Goal: Task Accomplishment & Management: Complete application form

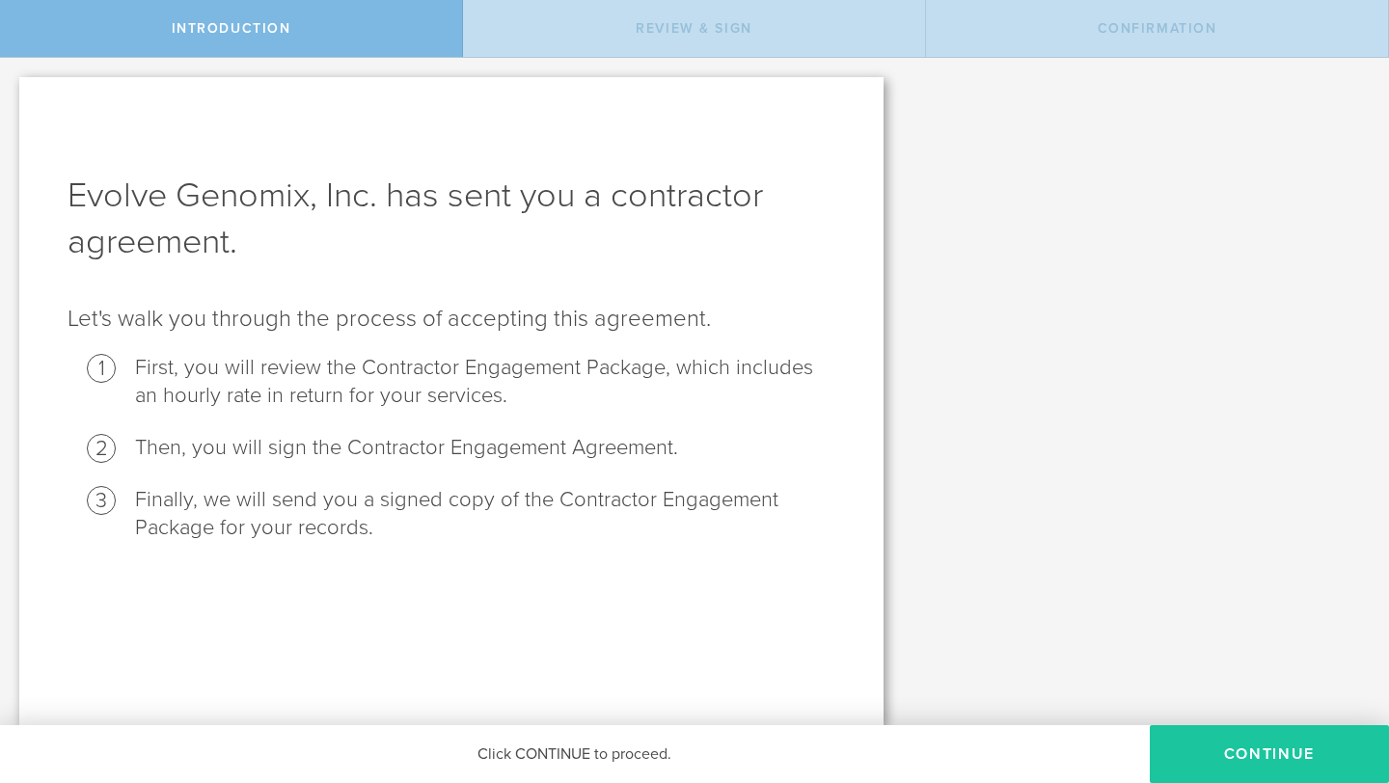
click at [1201, 748] on button "Continue" at bounding box center [1269, 754] width 239 height 58
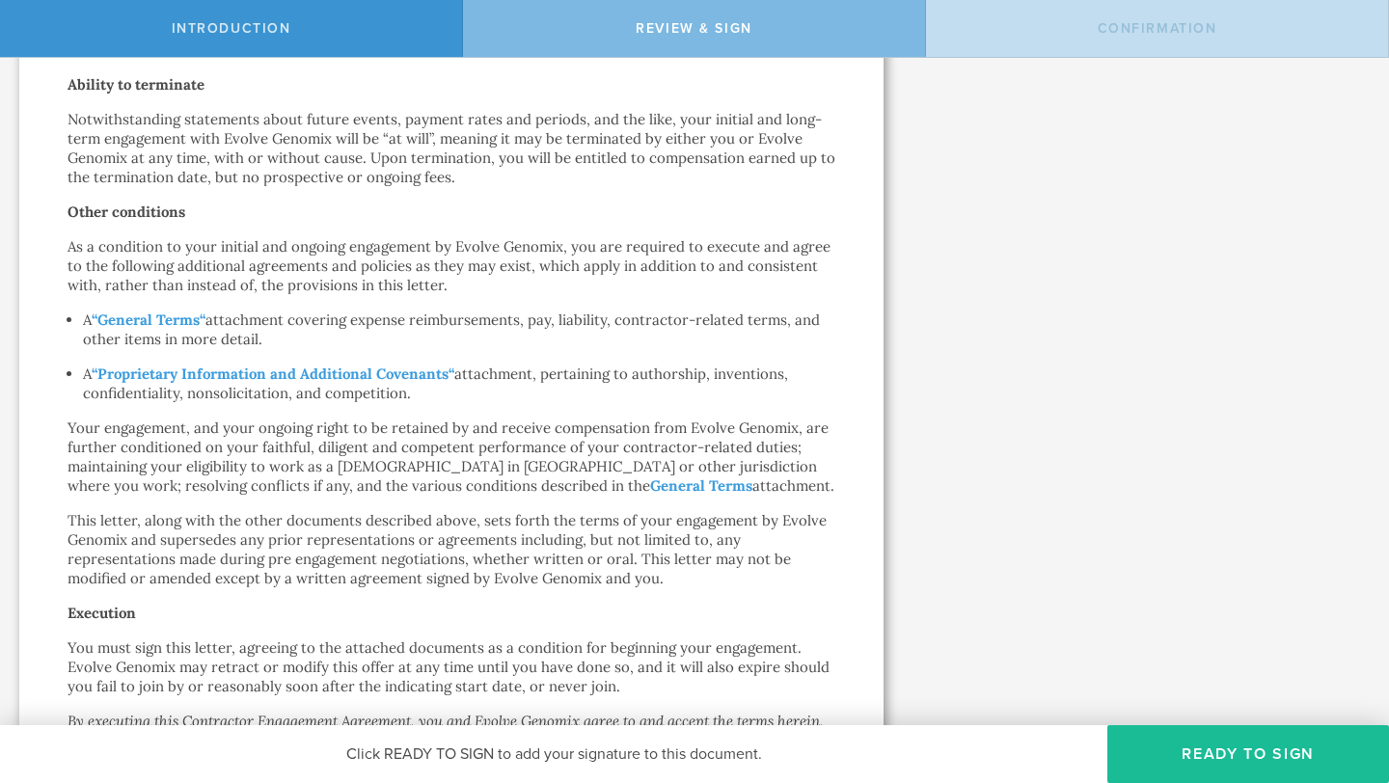
scroll to position [1246, 0]
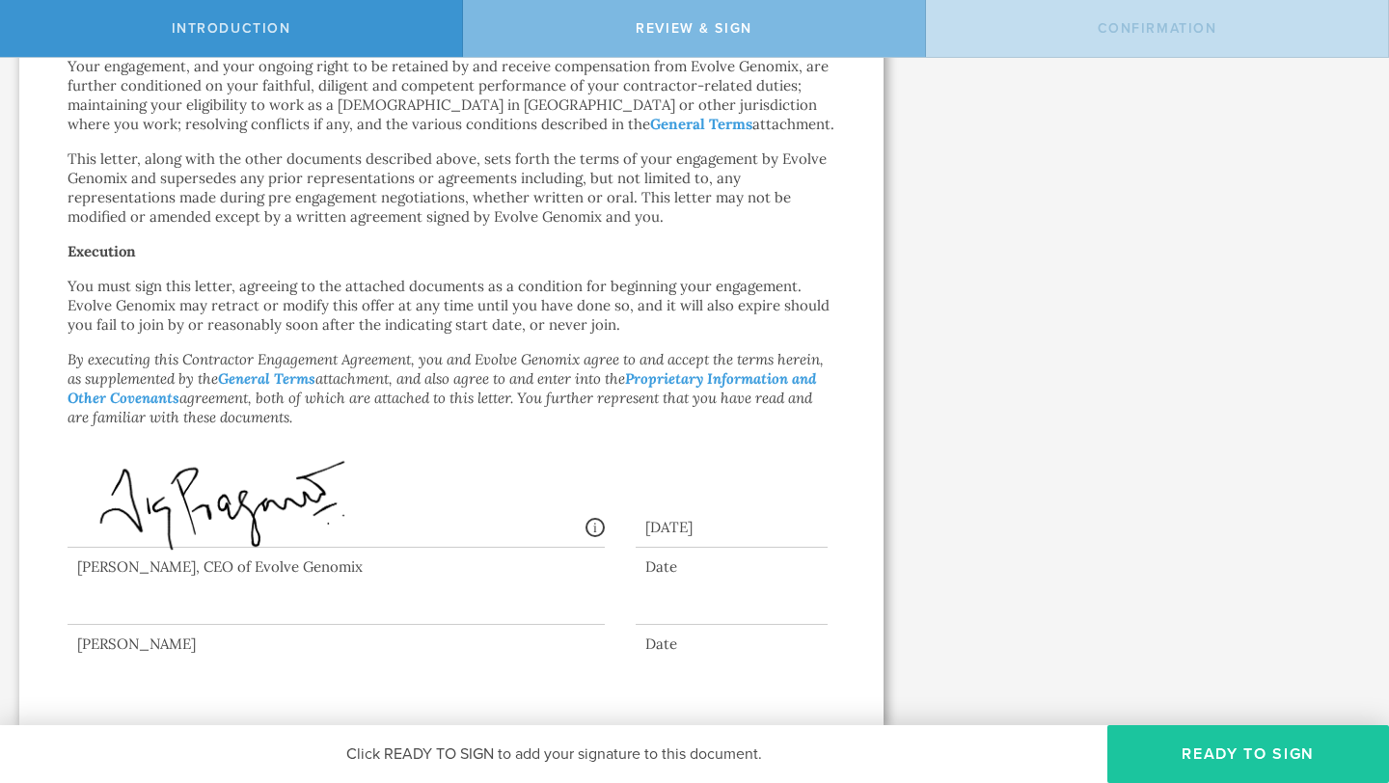
click at [1228, 740] on button "Ready to Sign" at bounding box center [1248, 754] width 282 height 58
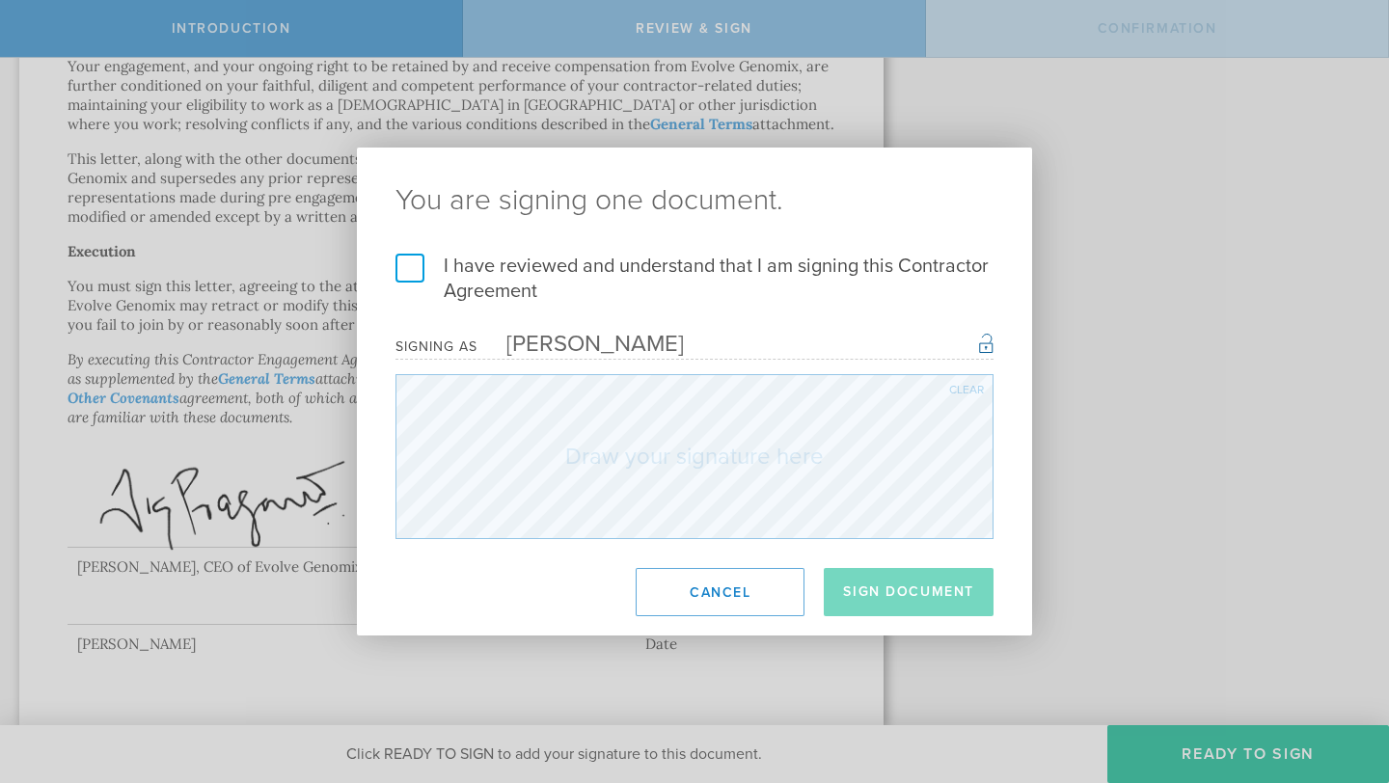
click at [398, 258] on label "I have reviewed and understand that I am signing this Contractor Agreement" at bounding box center [694, 279] width 598 height 50
click at [0, 0] on input "I have reviewed and understand that I am signing this Contractor Agreement" at bounding box center [0, 0] width 0 height 0
click at [617, 564] on div "You are signing one document. I have reviewed and understand that I am signing …" at bounding box center [694, 392] width 675 height 488
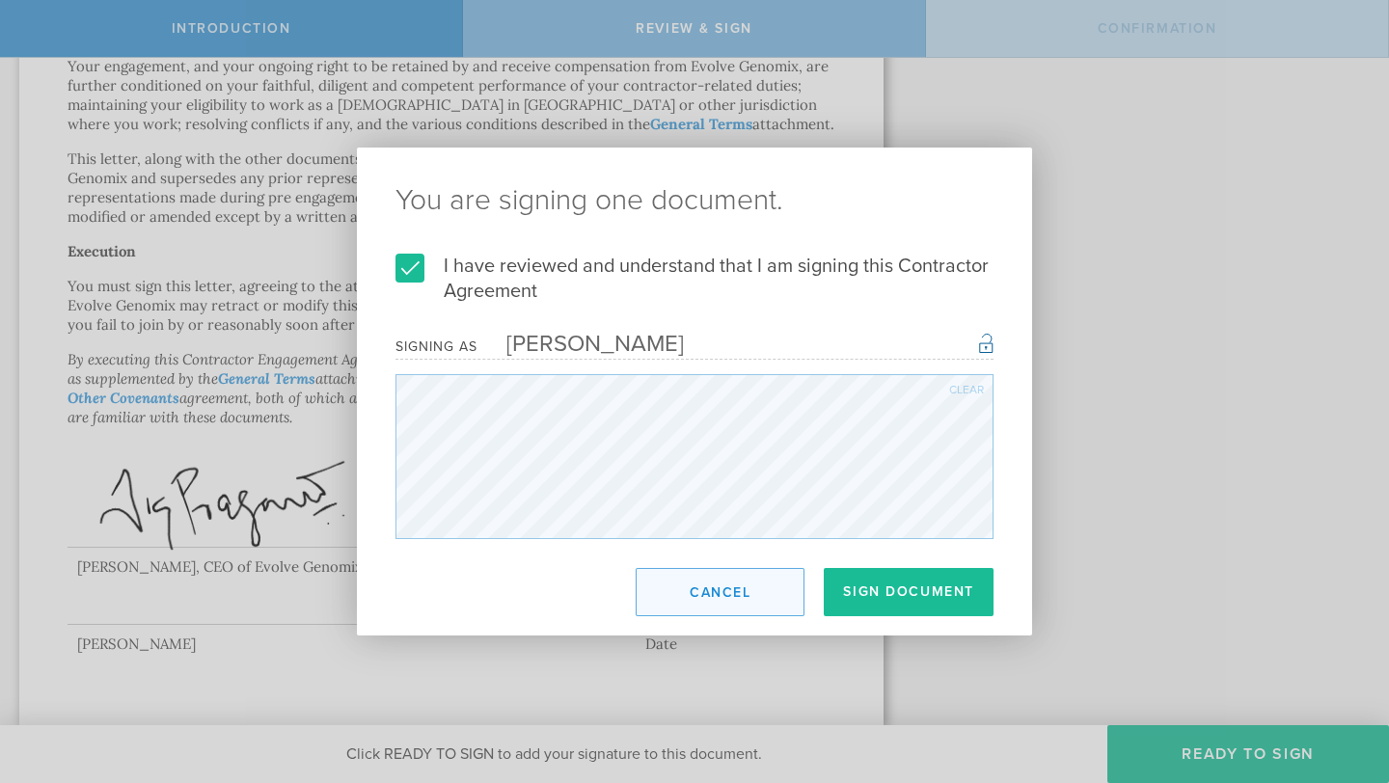
click at [711, 600] on button "Cancel" at bounding box center [720, 592] width 169 height 48
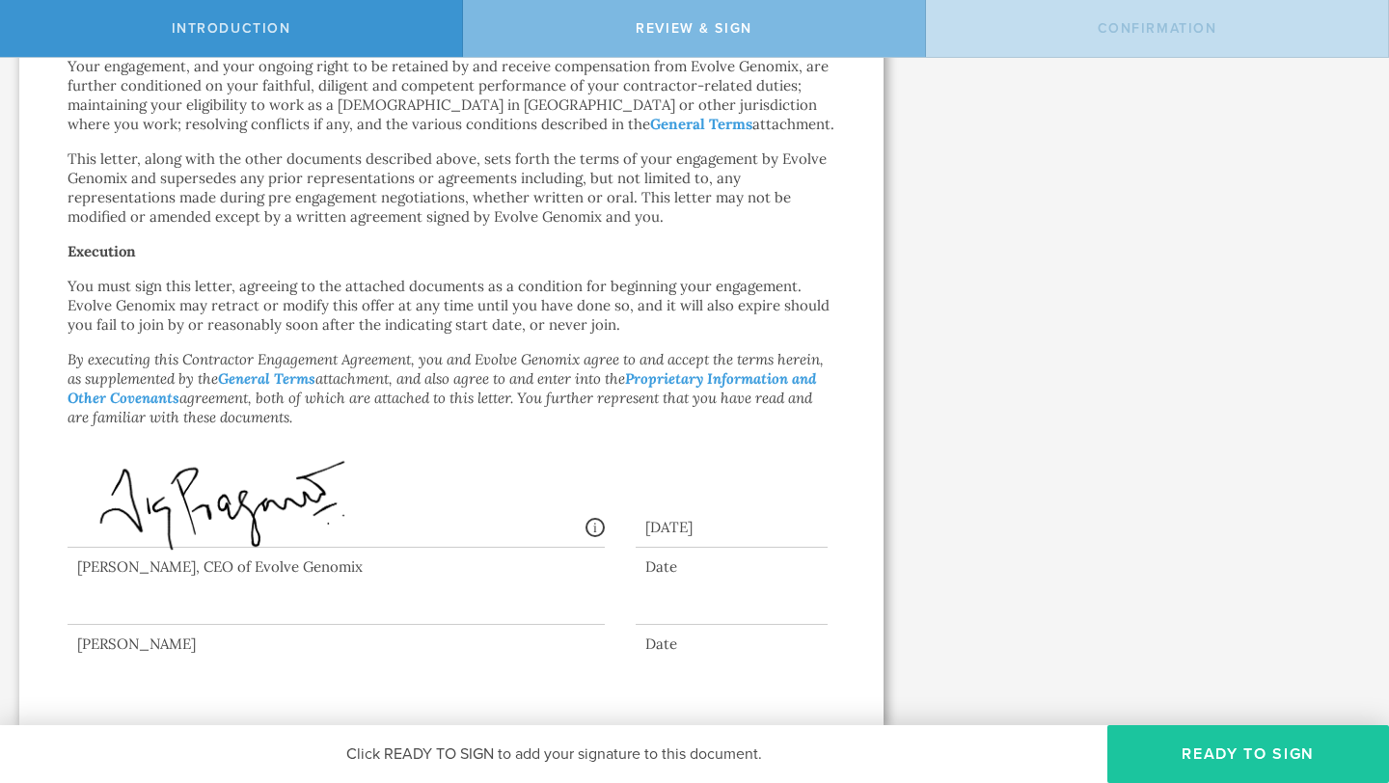
click at [1190, 747] on button "Ready to Sign" at bounding box center [1248, 754] width 282 height 58
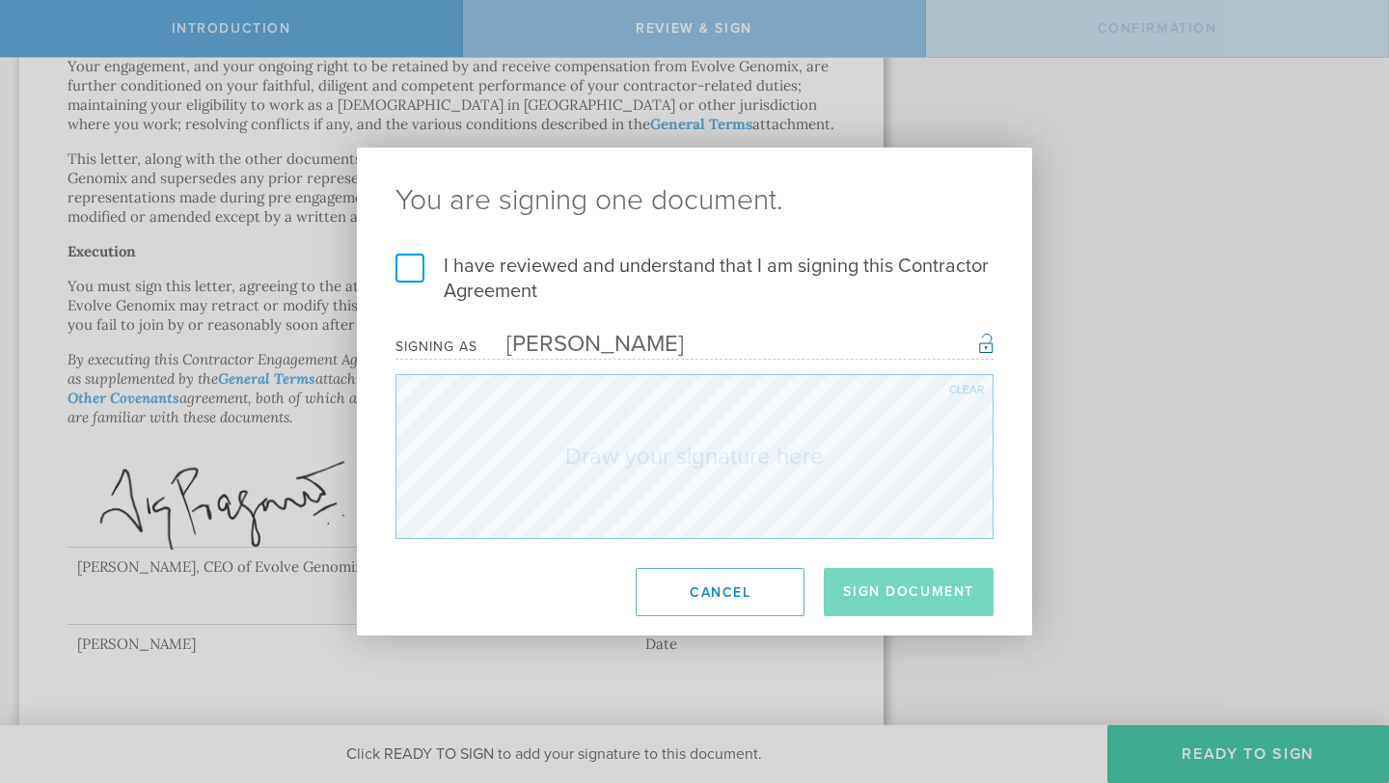
click at [415, 277] on label "I have reviewed and understand that I am signing this Contractor Agreement" at bounding box center [694, 279] width 598 height 50
click at [0, 0] on input "I have reviewed and understand that I am signing this Contractor Agreement" at bounding box center [0, 0] width 0 height 0
click at [919, 582] on button "Sign Document" at bounding box center [909, 592] width 170 height 48
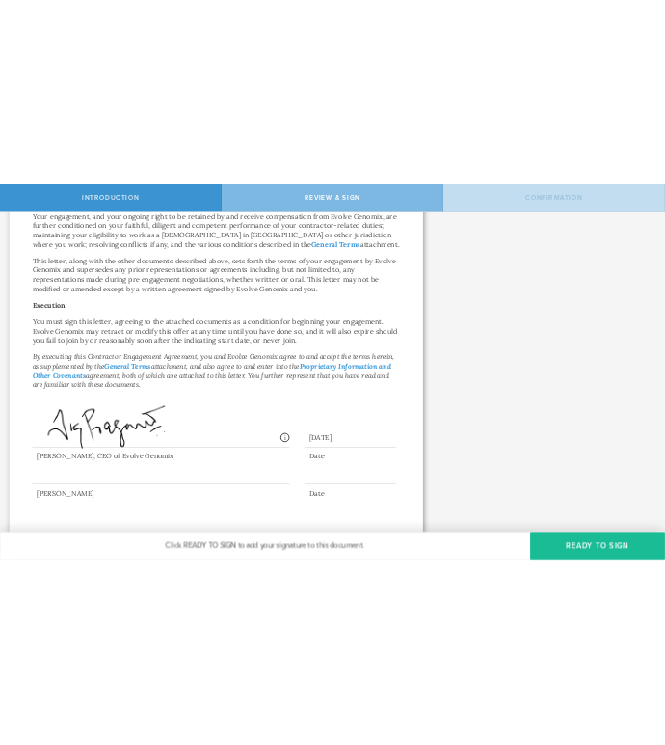
scroll to position [0, 0]
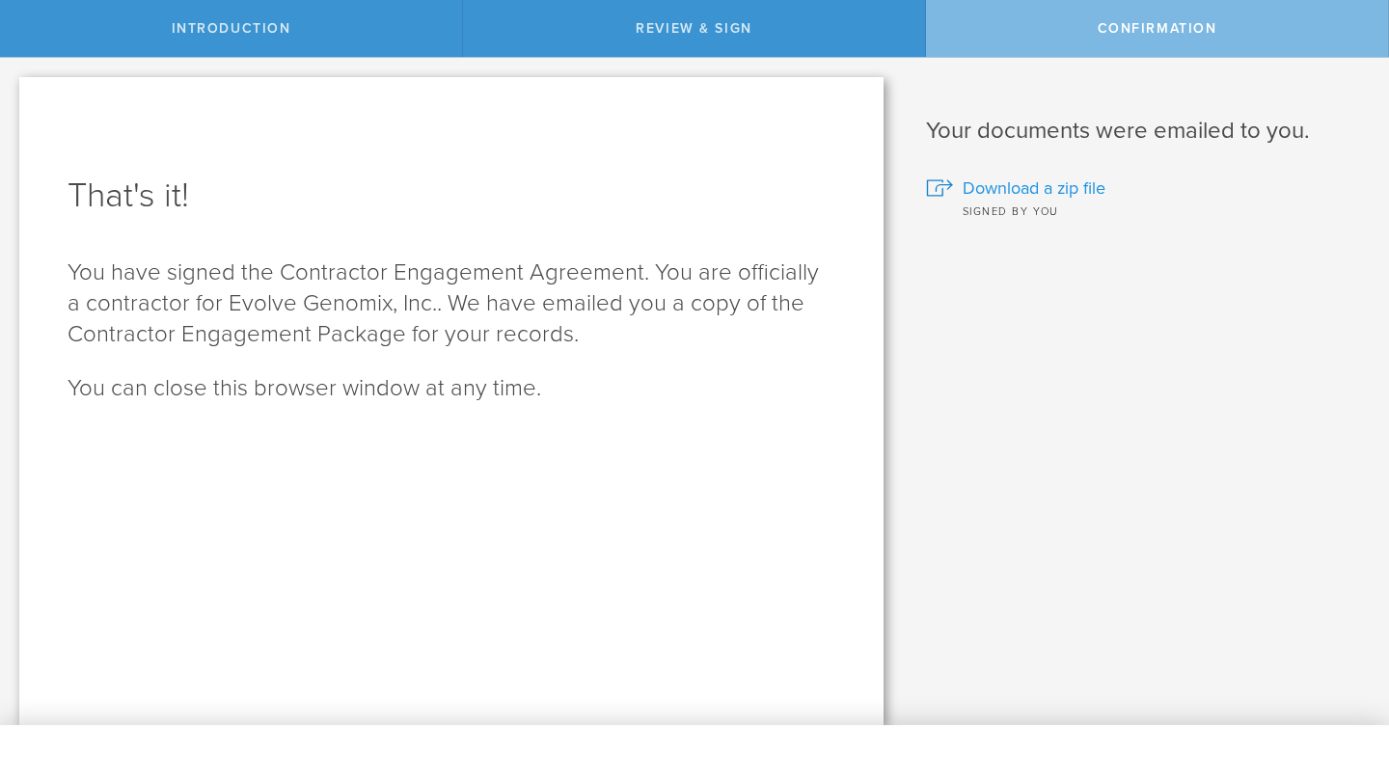
click at [1049, 188] on span "Download a zip file" at bounding box center [1033, 188] width 143 height 25
